Goal: Transaction & Acquisition: Purchase product/service

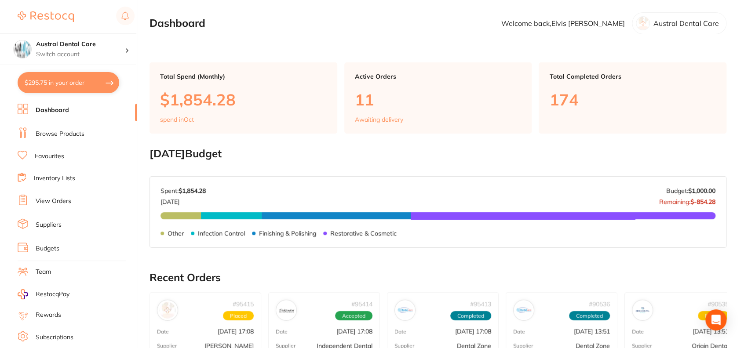
click at [69, 90] on button "$295.75 in your order" at bounding box center [69, 82] width 102 height 21
checkbox input "true"
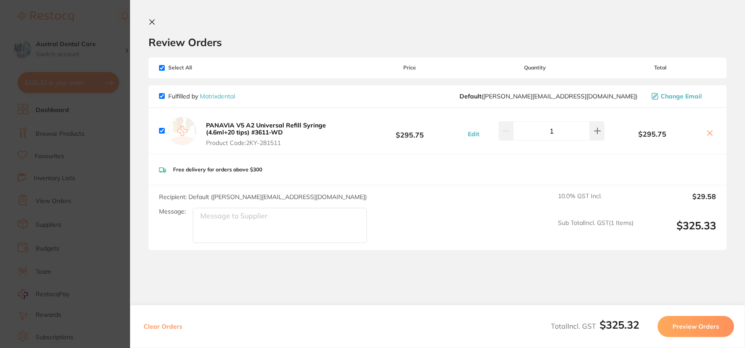
scroll to position [25, 0]
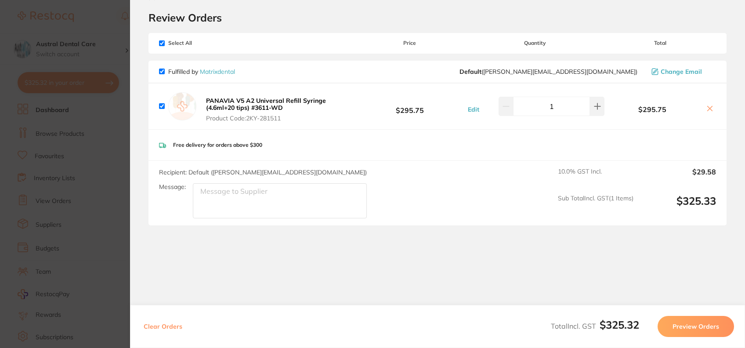
click at [707, 108] on icon at bounding box center [710, 108] width 7 height 7
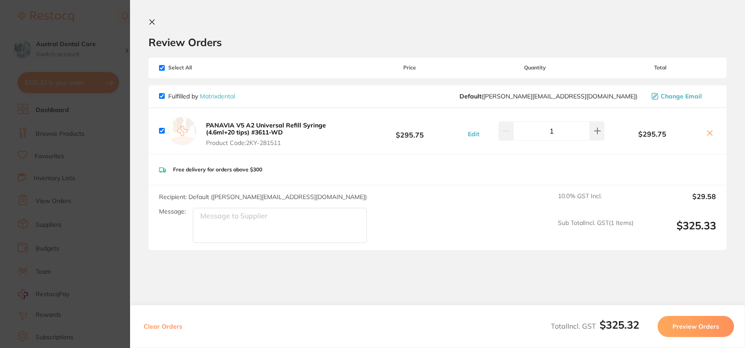
click at [709, 136] on icon at bounding box center [710, 133] width 7 height 7
checkbox input "false"
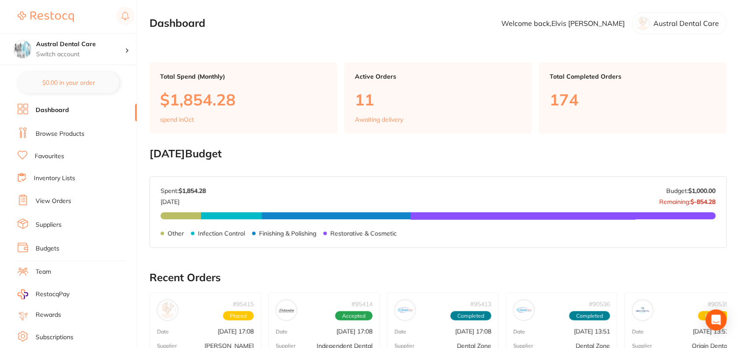
click at [78, 132] on link "Browse Products" at bounding box center [60, 134] width 49 height 9
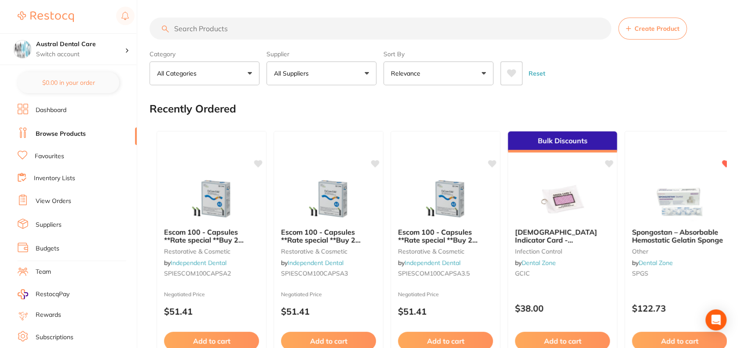
click at [257, 36] on input "search" at bounding box center [380, 29] width 462 height 22
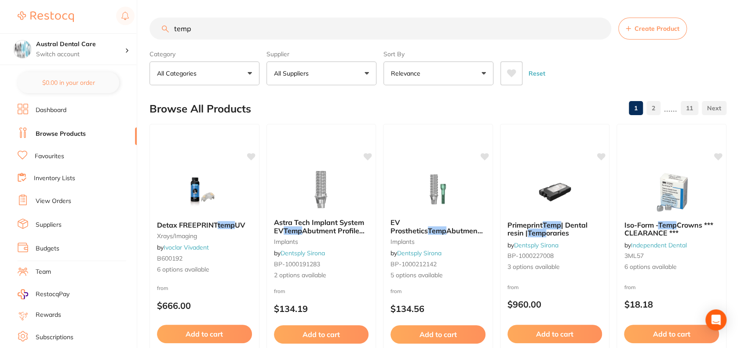
click at [238, 81] on button "All Categories" at bounding box center [204, 74] width 110 height 24
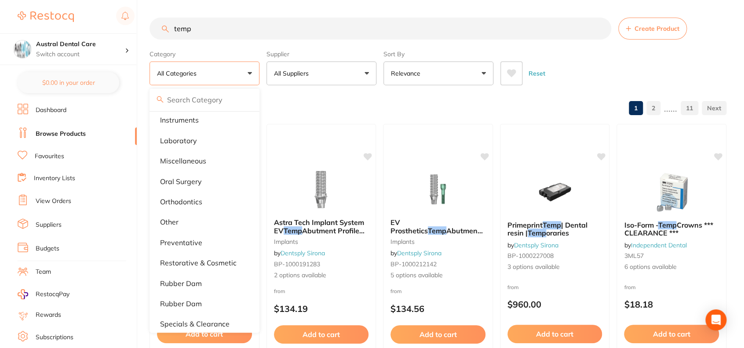
scroll to position [251, 0]
click at [244, 30] on input "temp" at bounding box center [380, 29] width 462 height 22
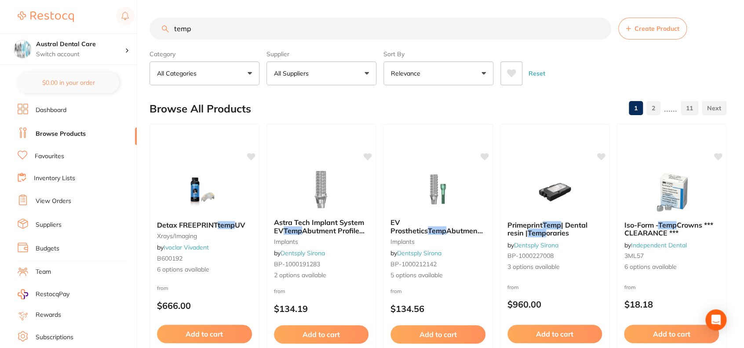
click at [244, 30] on input "temp" at bounding box center [380, 29] width 462 height 22
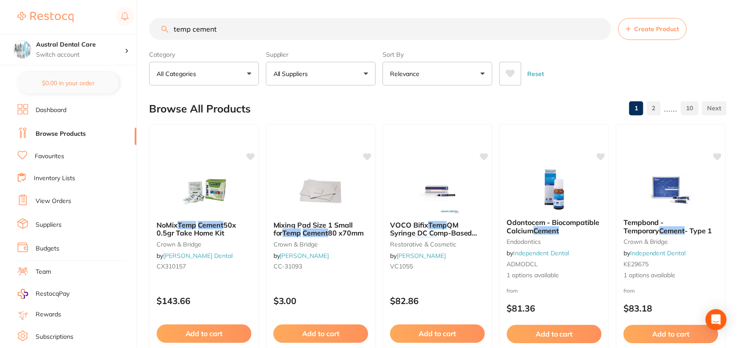
scroll to position [279, 0]
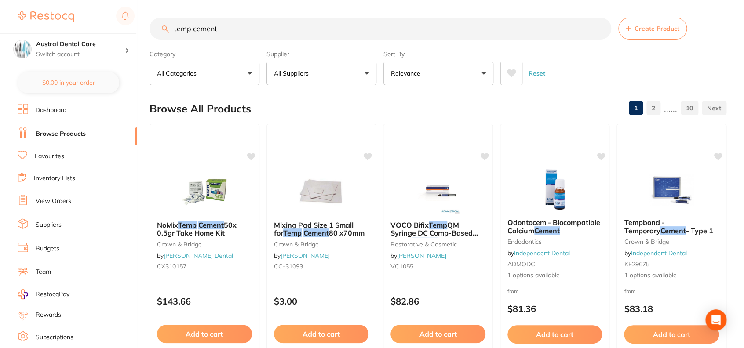
click at [435, 80] on button "Relevance" at bounding box center [438, 74] width 110 height 24
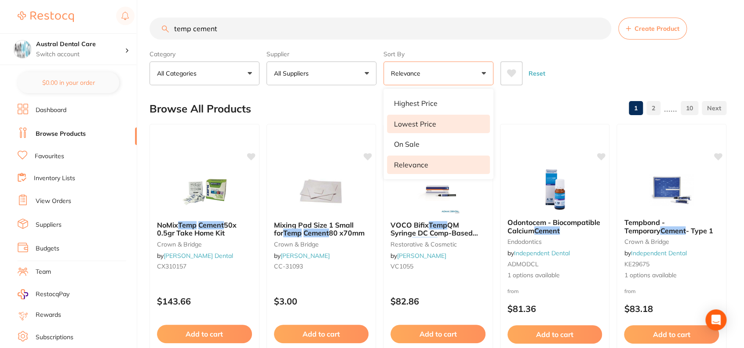
click at [432, 129] on li "Lowest Price" at bounding box center [438, 124] width 103 height 18
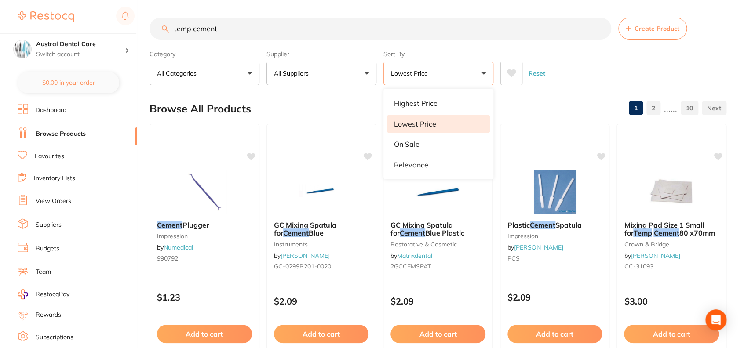
click at [449, 122] on li "Lowest Price" at bounding box center [438, 124] width 103 height 18
click at [423, 131] on li "Lowest Price" at bounding box center [438, 124] width 103 height 18
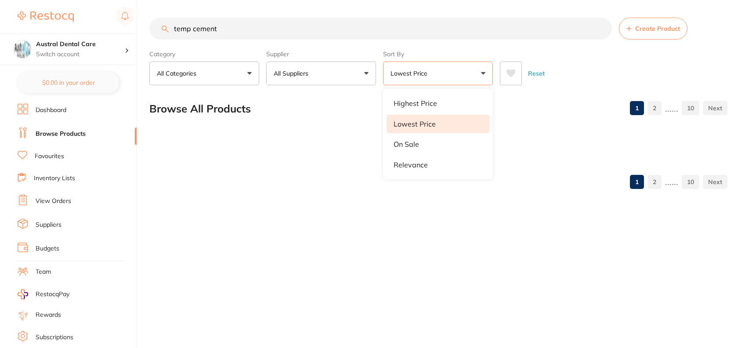
click at [592, 78] on div "Reset" at bounding box center [610, 70] width 221 height 31
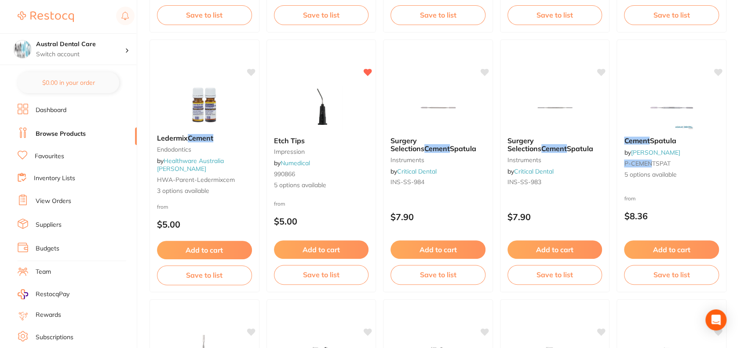
scroll to position [345, 0]
click at [210, 142] on em "Cement" at bounding box center [201, 137] width 26 height 9
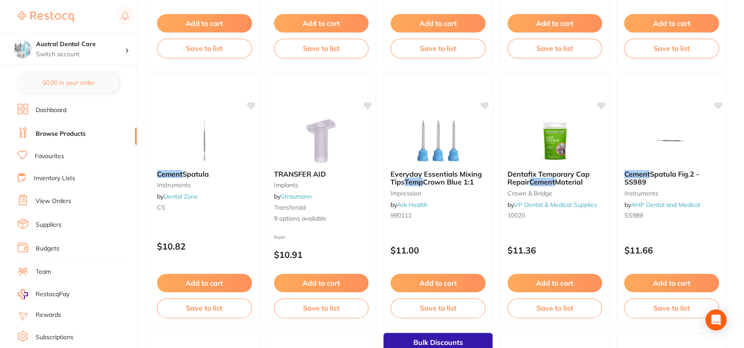
scroll to position [1090, 0]
click at [556, 179] on span "Material" at bounding box center [569, 182] width 28 height 9
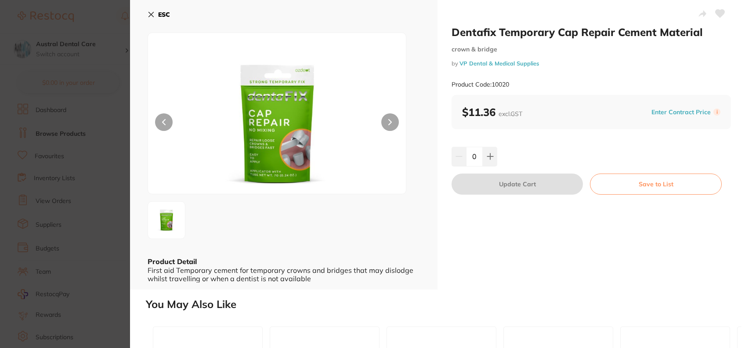
click at [291, 113] on img at bounding box center [277, 124] width 155 height 139
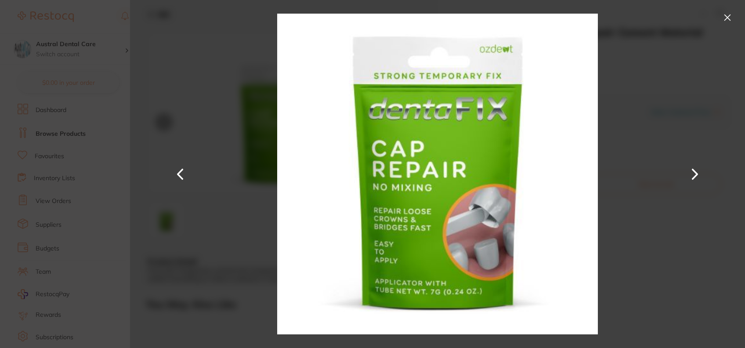
click at [411, 120] on img at bounding box center [437, 174] width 321 height 348
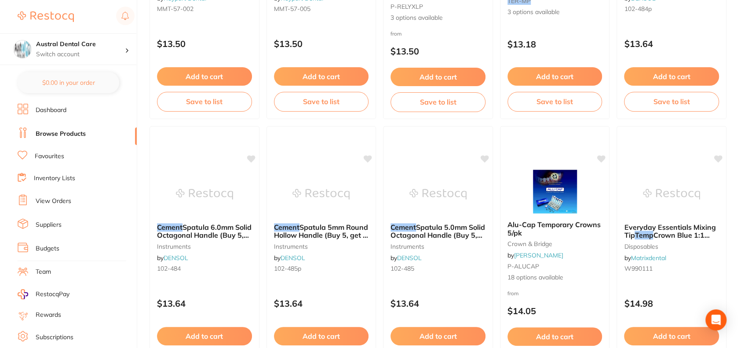
scroll to position [1817, 0]
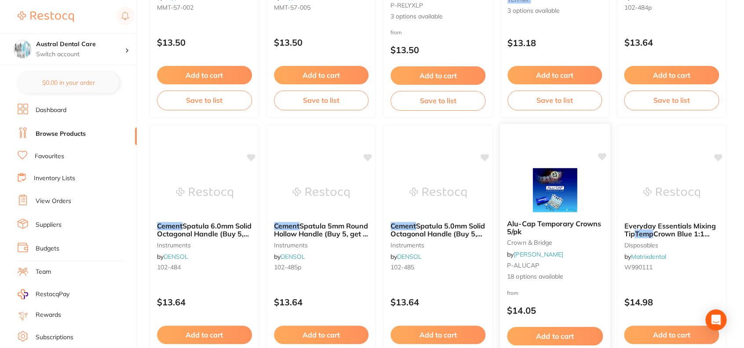
click at [559, 194] on img at bounding box center [555, 190] width 58 height 44
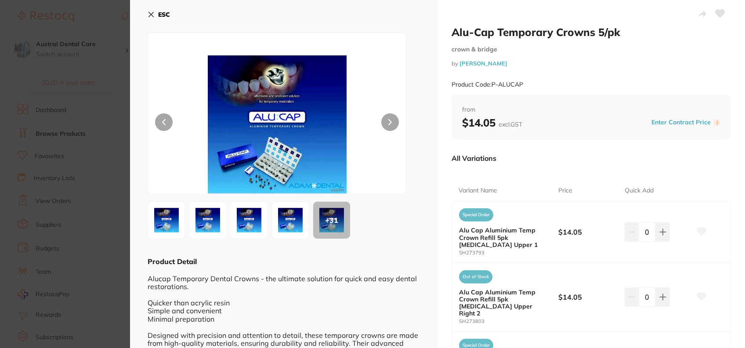
click at [268, 127] on img at bounding box center [277, 124] width 155 height 139
click at [161, 226] on img at bounding box center [167, 220] width 32 height 32
click at [204, 222] on img at bounding box center [208, 220] width 32 height 32
click at [247, 221] on img at bounding box center [249, 220] width 32 height 32
click at [292, 218] on img at bounding box center [291, 220] width 32 height 32
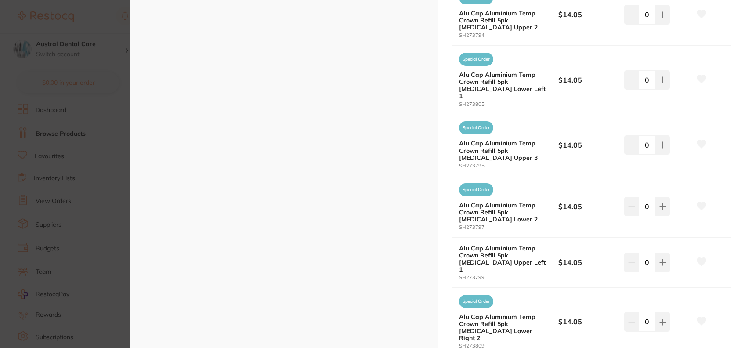
scroll to position [920, 0]
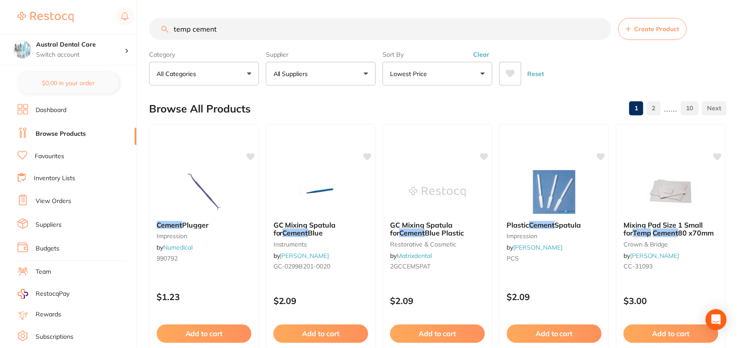
scroll to position [1817, 0]
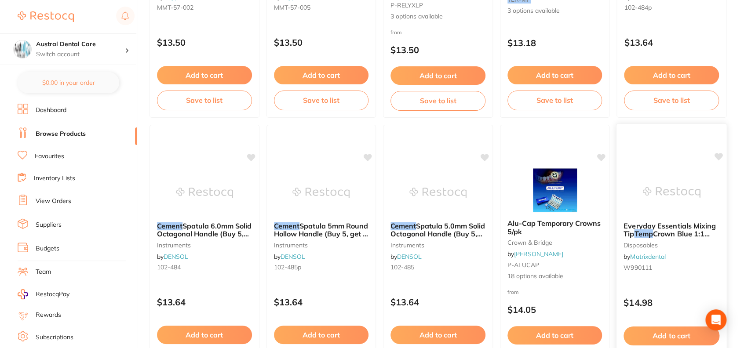
click at [654, 222] on span "Everyday Essentials Mixing Tip" at bounding box center [669, 229] width 92 height 17
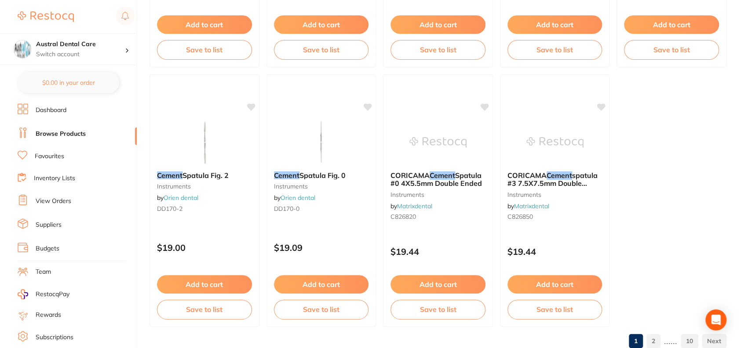
scroll to position [2671, 0]
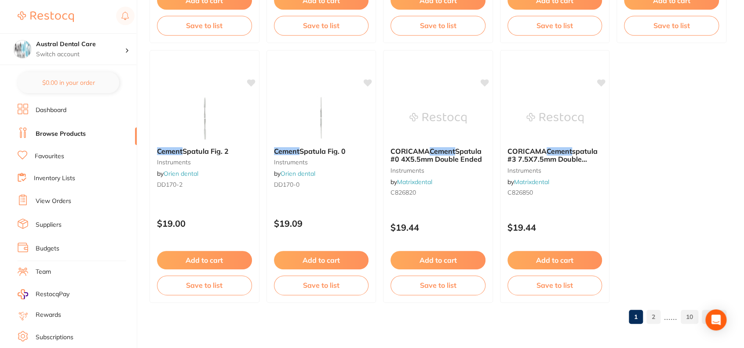
click at [651, 318] on link "2" at bounding box center [653, 317] width 14 height 18
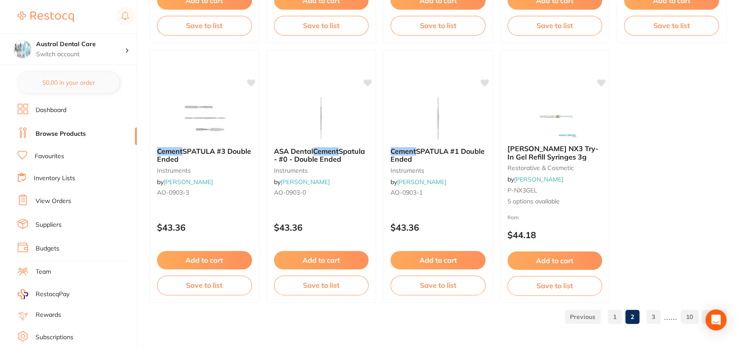
click at [654, 316] on link "3" at bounding box center [653, 317] width 14 height 18
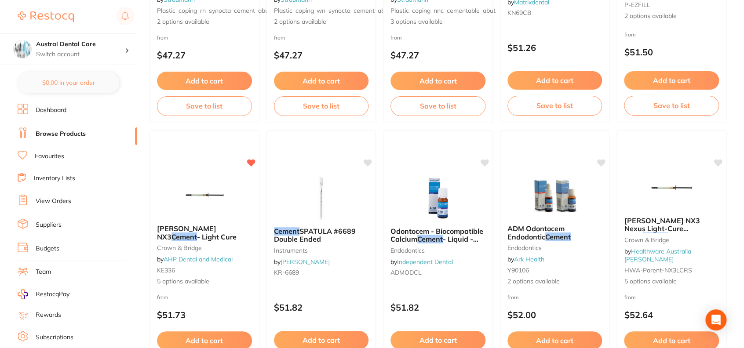
scroll to position [514, 0]
click at [197, 232] on em "Cement" at bounding box center [184, 236] width 26 height 9
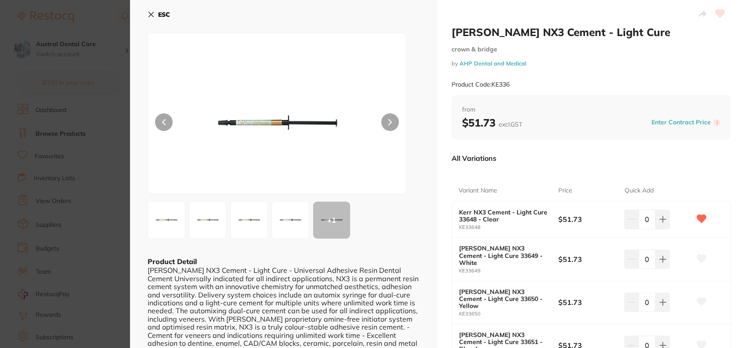
click at [258, 116] on img at bounding box center [277, 124] width 155 height 139
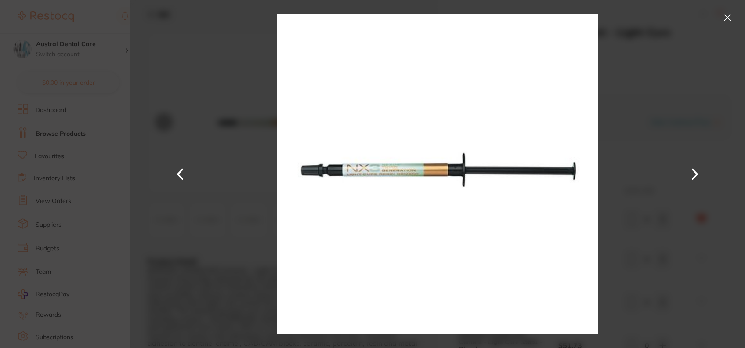
click at [728, 15] on button at bounding box center [728, 18] width 14 height 14
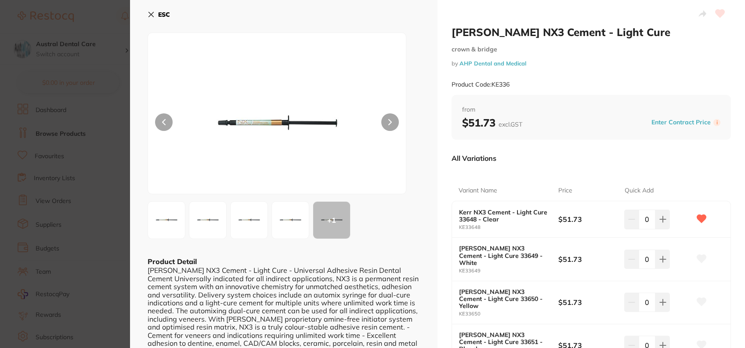
click at [153, 15] on icon at bounding box center [151, 14] width 7 height 7
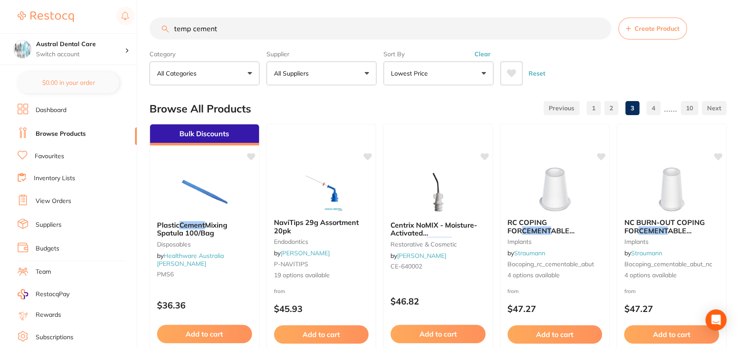
drag, startPoint x: 216, startPoint y: 29, endPoint x: 154, endPoint y: 25, distance: 62.5
click at [154, 25] on input "temp cement" at bounding box center [380, 29] width 462 height 22
type input "estemp"
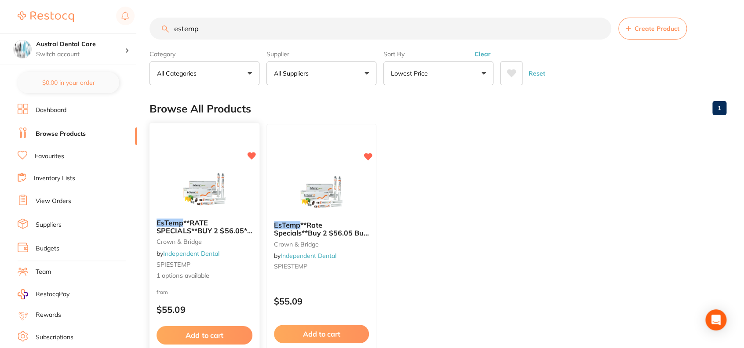
click at [212, 222] on b "EsTemp **RATE SPECIALS**BUY 2 $56.05** BUY 4 $52.10**BUY 6 $46.10**" at bounding box center [204, 226] width 96 height 16
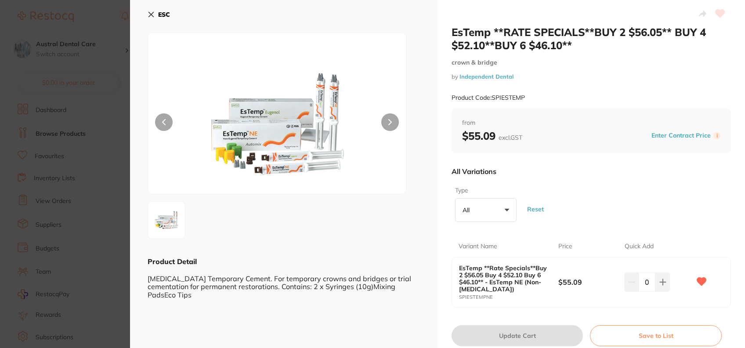
click at [267, 91] on img at bounding box center [277, 124] width 155 height 139
click at [664, 280] on icon at bounding box center [663, 282] width 7 height 7
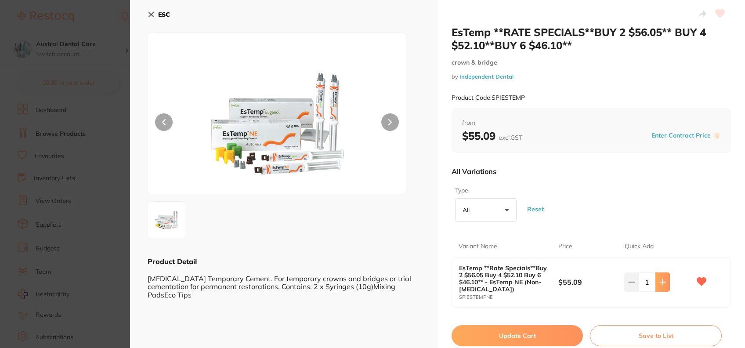
click at [664, 280] on icon at bounding box center [663, 282] width 7 height 7
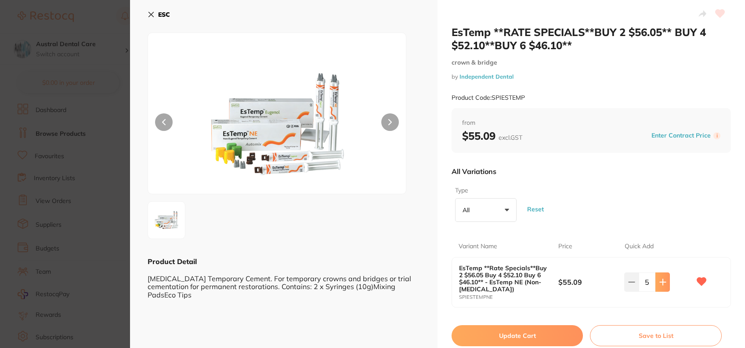
type input "6"
click at [565, 334] on button "Update Cart" at bounding box center [517, 335] width 131 height 21
checkbox input "true"
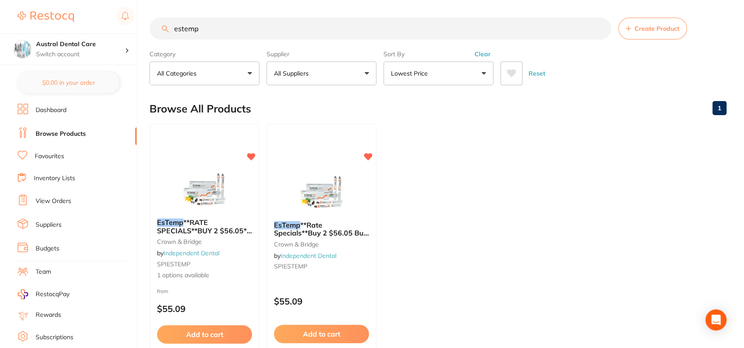
drag, startPoint x: 271, startPoint y: 35, endPoint x: 40, endPoint y: 28, distance: 231.8
click at [40, 28] on div "$0.00 Austral Dental Care Switch account Austral Dental Care $0.00 in your orde…" at bounding box center [372, 174] width 744 height 348
type input "fluoride"
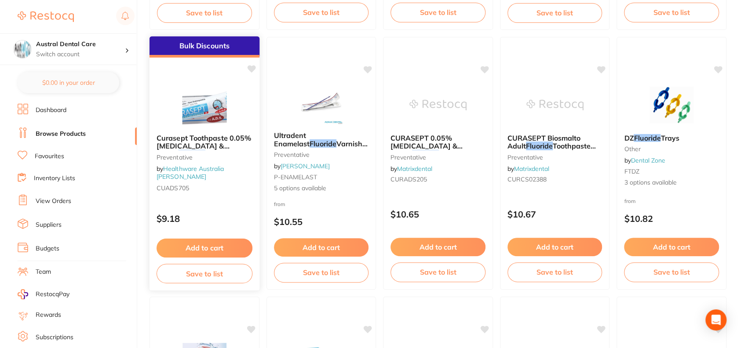
scroll to position [607, 0]
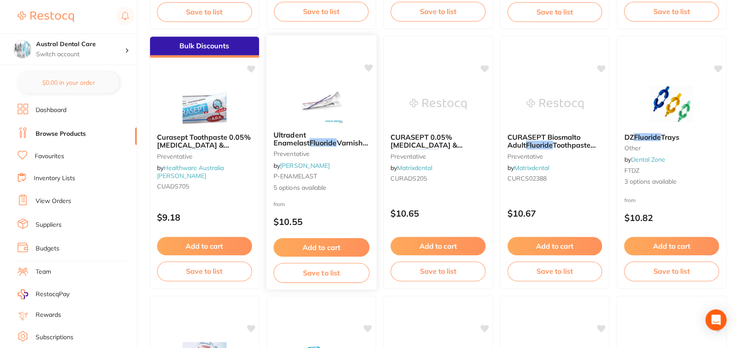
click at [324, 139] on span "Varnish Unit Dose" at bounding box center [320, 146] width 95 height 17
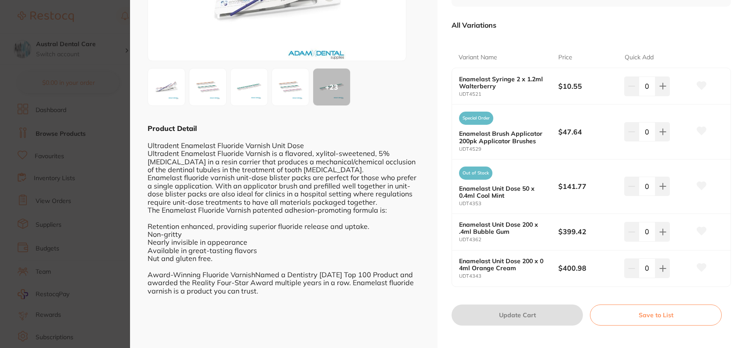
scroll to position [134, 0]
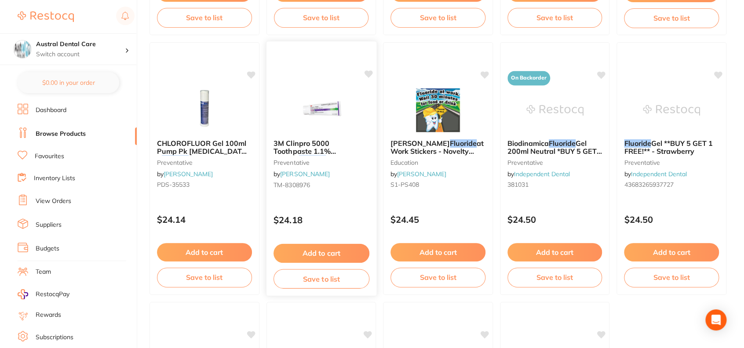
scroll to position [2419, 0]
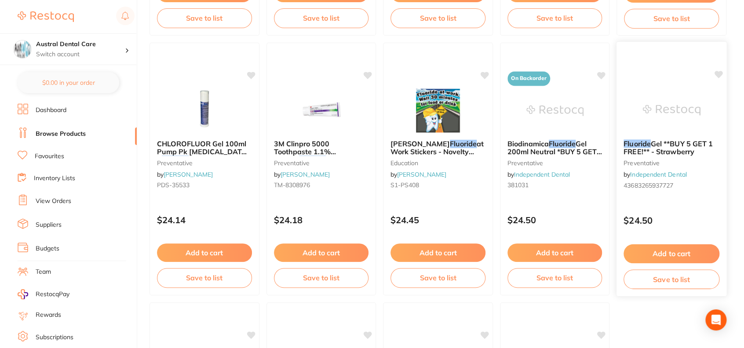
click at [677, 145] on span "Gel **BUY 5 GET 1 FREE!** - Strawberry" at bounding box center [667, 147] width 89 height 17
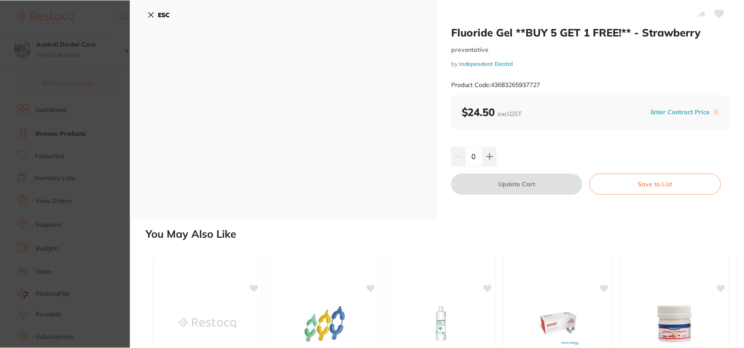
scroll to position [2419, 0]
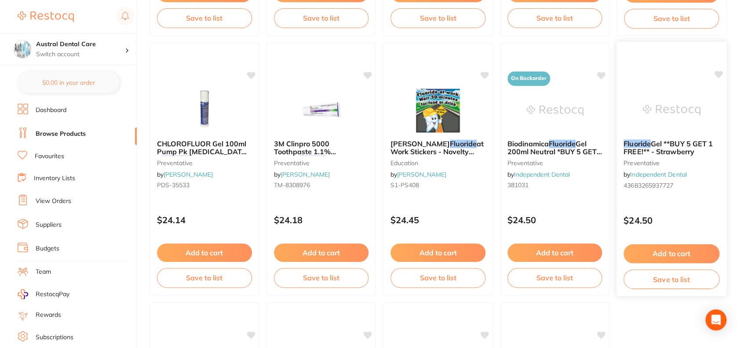
click at [666, 149] on span "Gel **BUY 5 GET 1 FREE!** - Strawberry" at bounding box center [667, 147] width 89 height 17
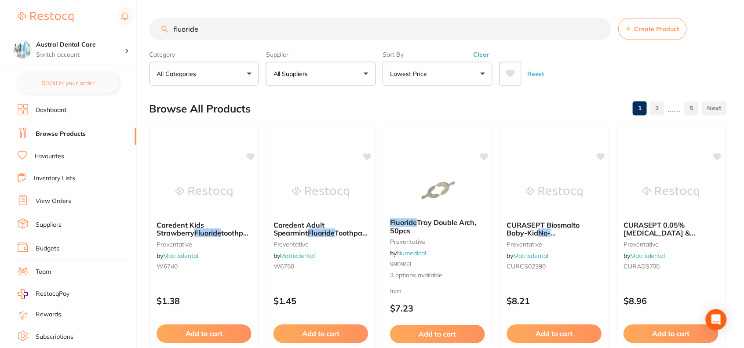
scroll to position [2419, 0]
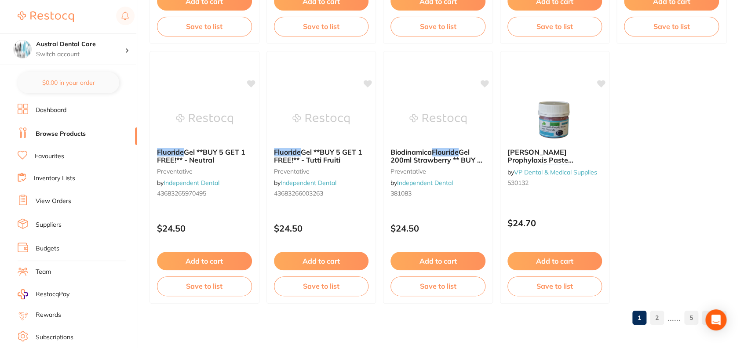
scroll to position [2671, 0]
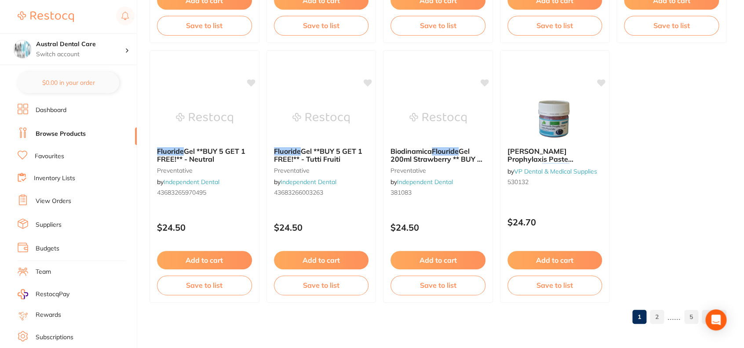
click at [656, 316] on link "2" at bounding box center [657, 317] width 14 height 18
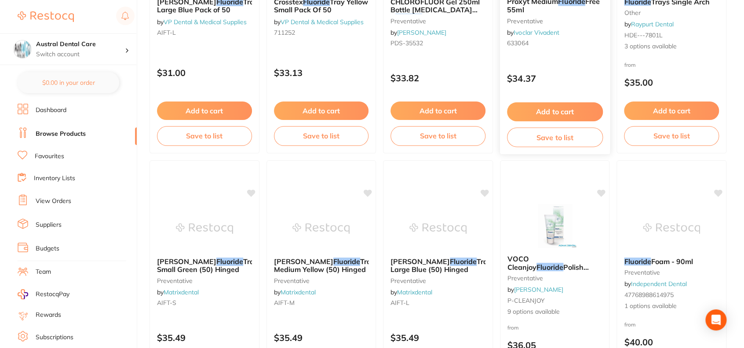
scroll to position [747, 0]
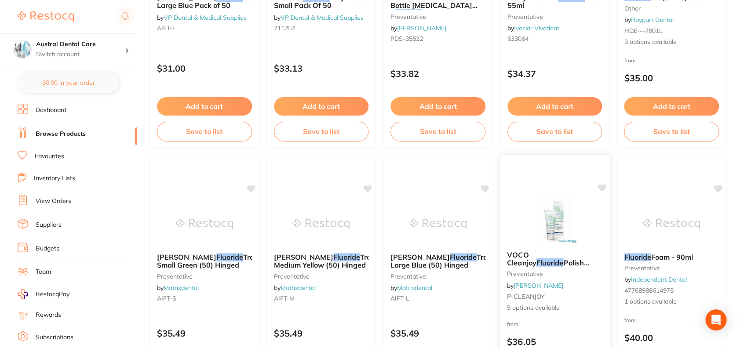
click at [561, 258] on em "Fluoride" at bounding box center [549, 262] width 27 height 9
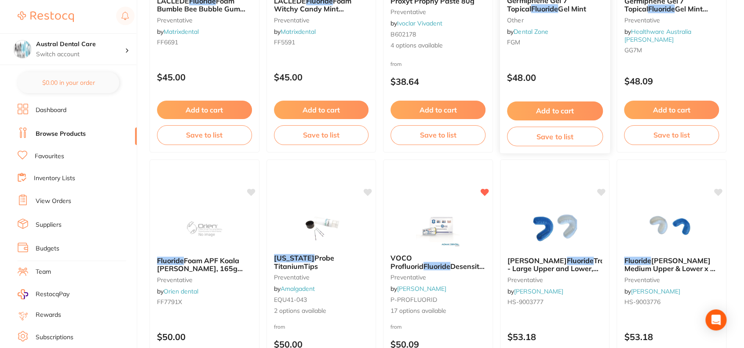
scroll to position [1686, 0]
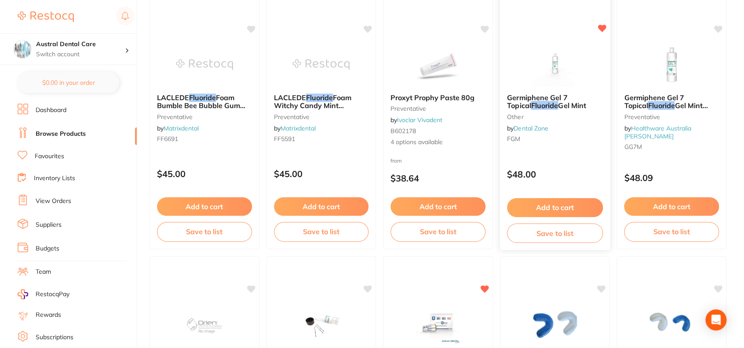
click at [570, 206] on button "Add to cart" at bounding box center [555, 207] width 96 height 19
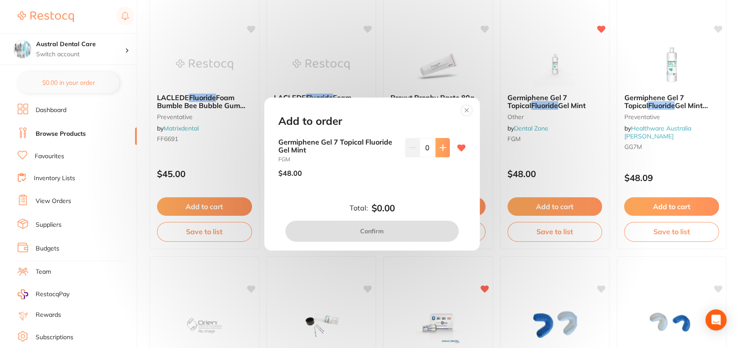
click at [436, 151] on button at bounding box center [442, 147] width 15 height 19
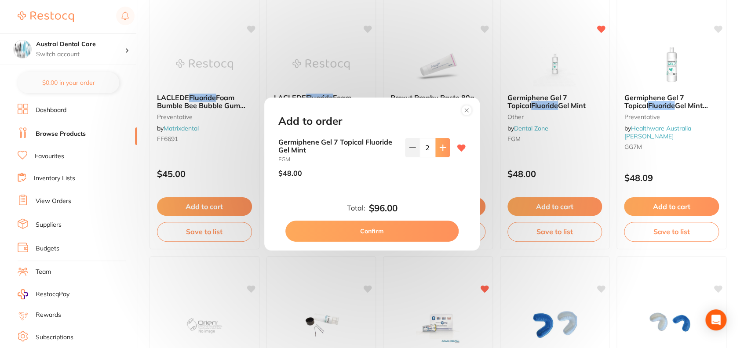
click at [436, 151] on button at bounding box center [442, 147] width 15 height 19
type input "4"
click at [396, 229] on button "Confirm" at bounding box center [371, 231] width 173 height 21
checkbox input "false"
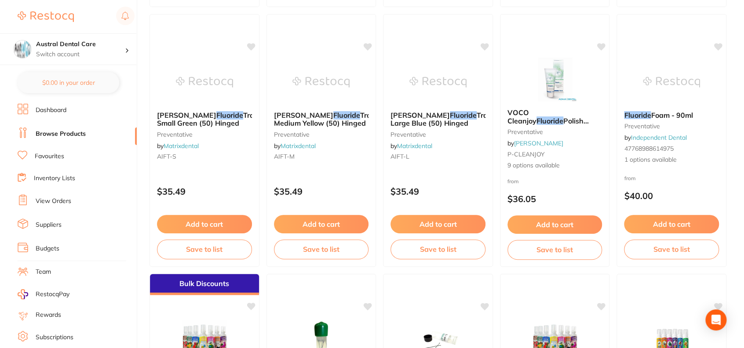
scroll to position [883, 0]
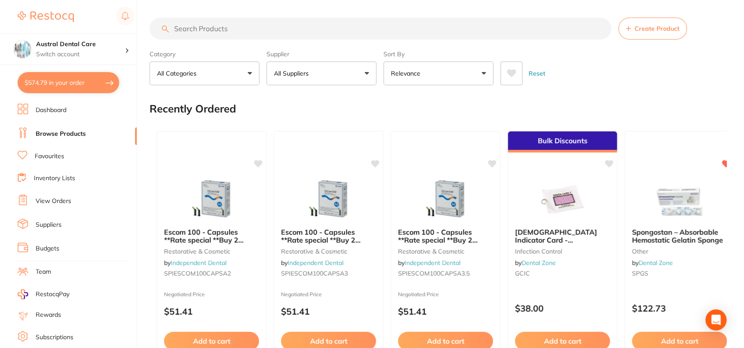
click at [222, 28] on input "search" at bounding box center [380, 29] width 462 height 22
type input "melaprint"
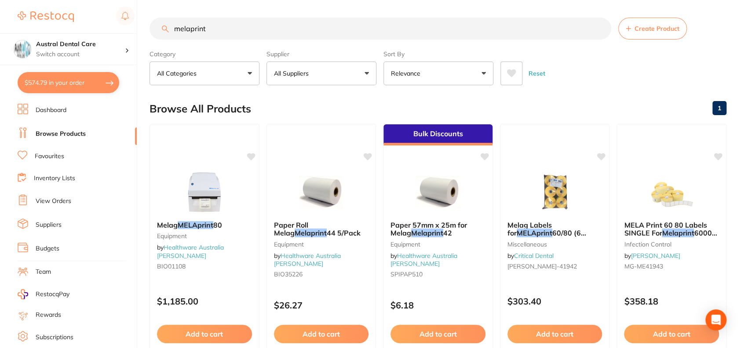
click at [429, 72] on button "Relevance" at bounding box center [438, 74] width 110 height 24
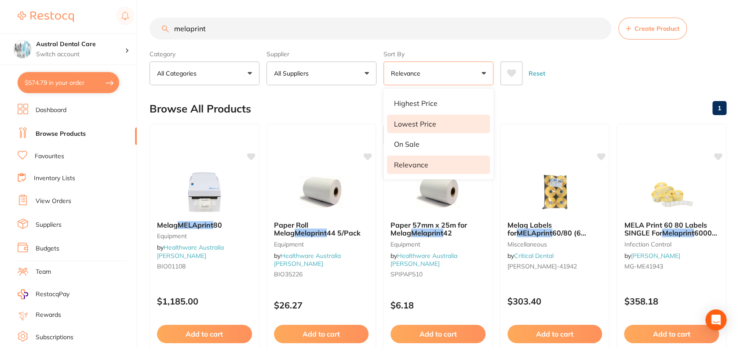
click at [421, 123] on p "Lowest Price" at bounding box center [415, 124] width 42 height 8
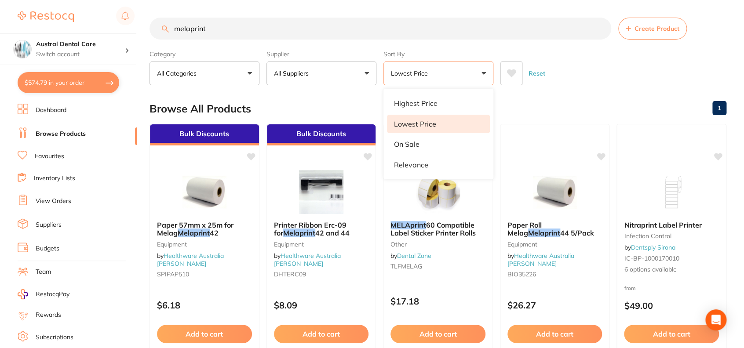
click at [578, 105] on div "Browse All Products 1" at bounding box center [437, 108] width 577 height 29
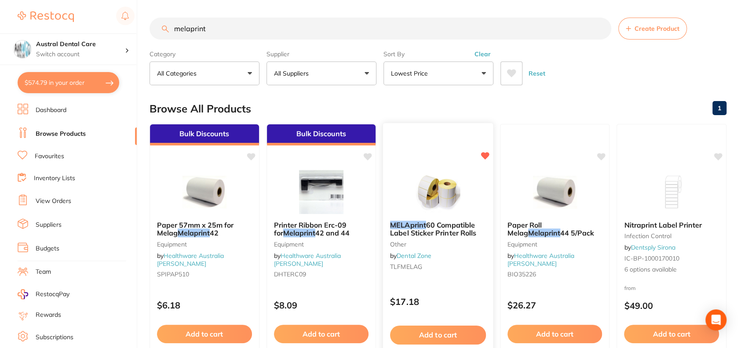
click at [438, 225] on span "60 Compatible Label Sticker Printer Rolls" at bounding box center [433, 228] width 86 height 17
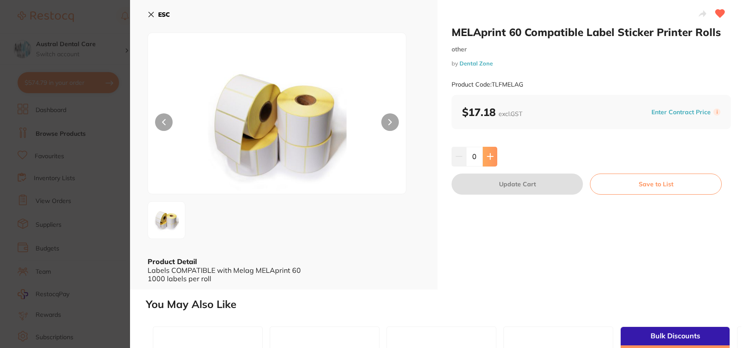
click at [490, 157] on icon at bounding box center [490, 156] width 7 height 7
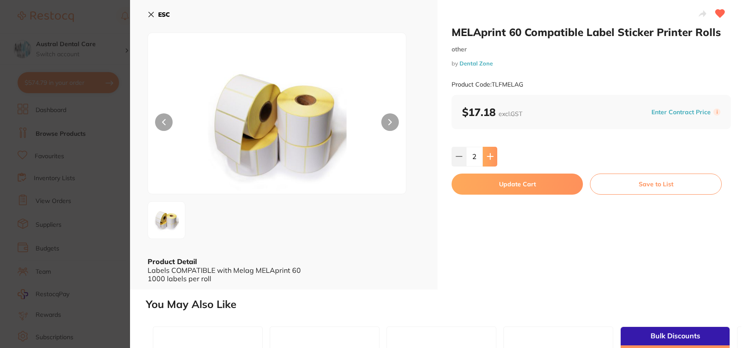
click at [490, 157] on icon at bounding box center [490, 156] width 7 height 7
type input "6"
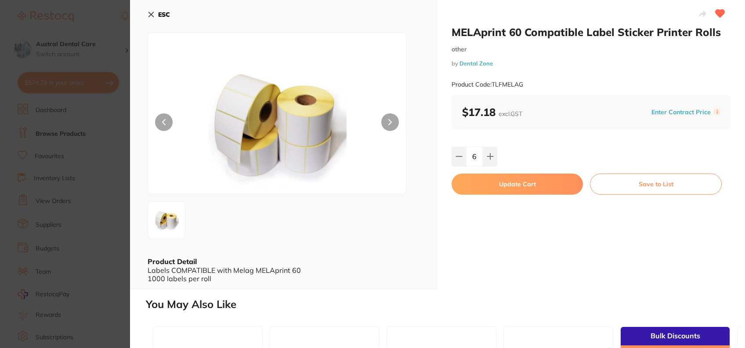
click at [502, 183] on button "Update Cart" at bounding box center [517, 184] width 131 height 21
checkbox input "false"
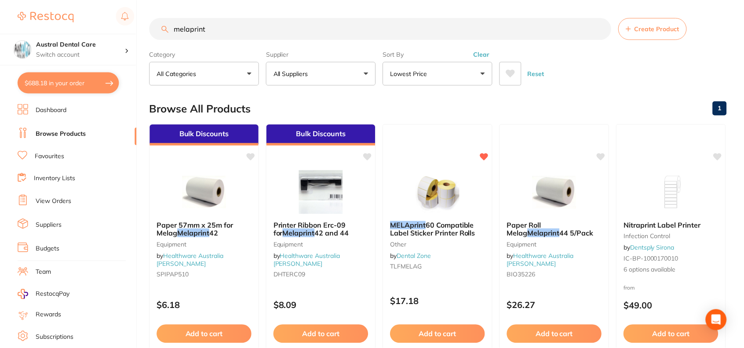
scroll to position [46, 0]
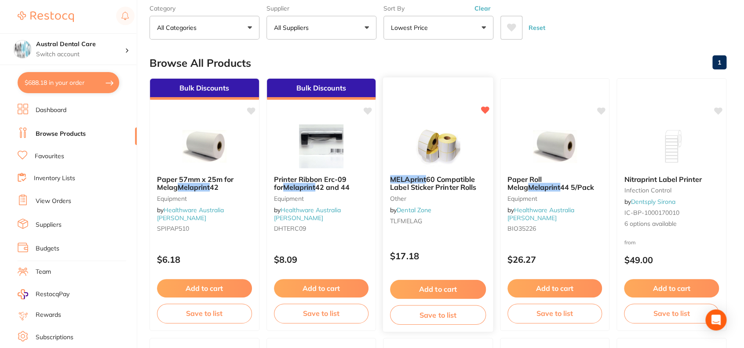
click at [450, 179] on span "60 Compatible Label Sticker Printer Rolls" at bounding box center [433, 182] width 86 height 17
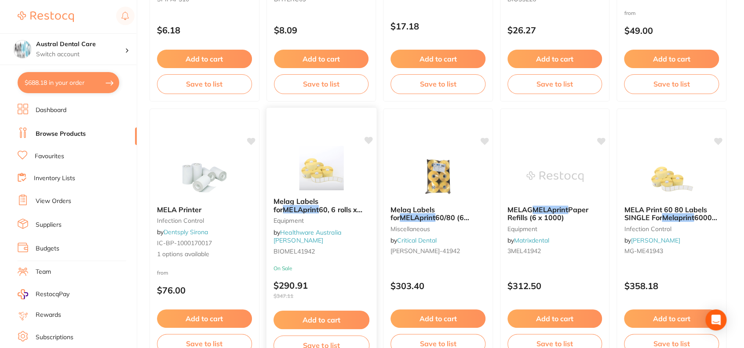
scroll to position [307, 0]
